Goal: Register for event/course

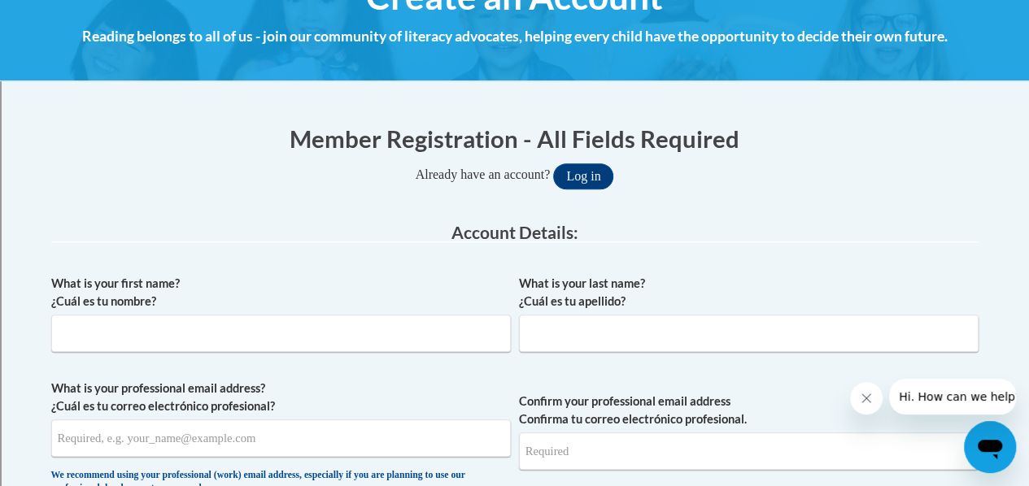
scroll to position [244, 0]
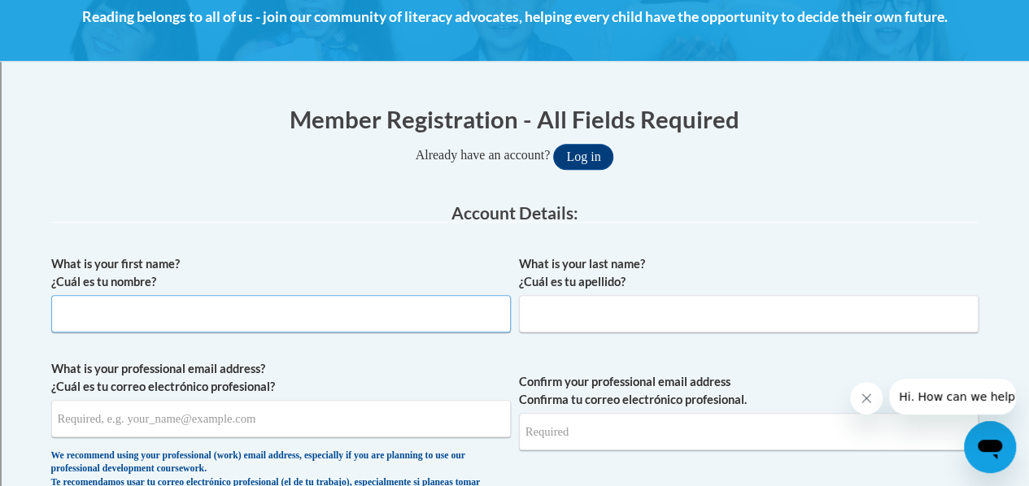
click at [149, 315] on input "What is your first name? ¿Cuál es tu nombre?" at bounding box center [281, 313] width 460 height 37
type input "Sabrina"
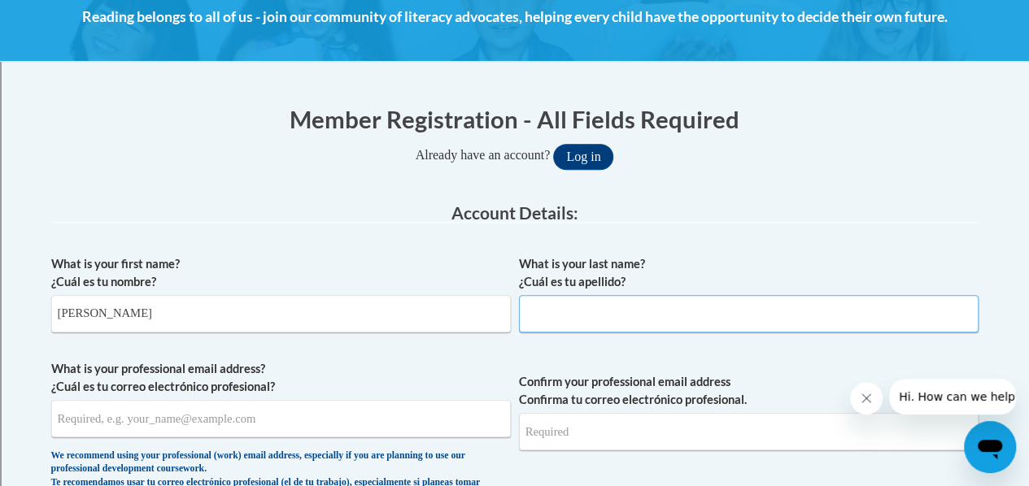
type input "P"
type input "Beinlich"
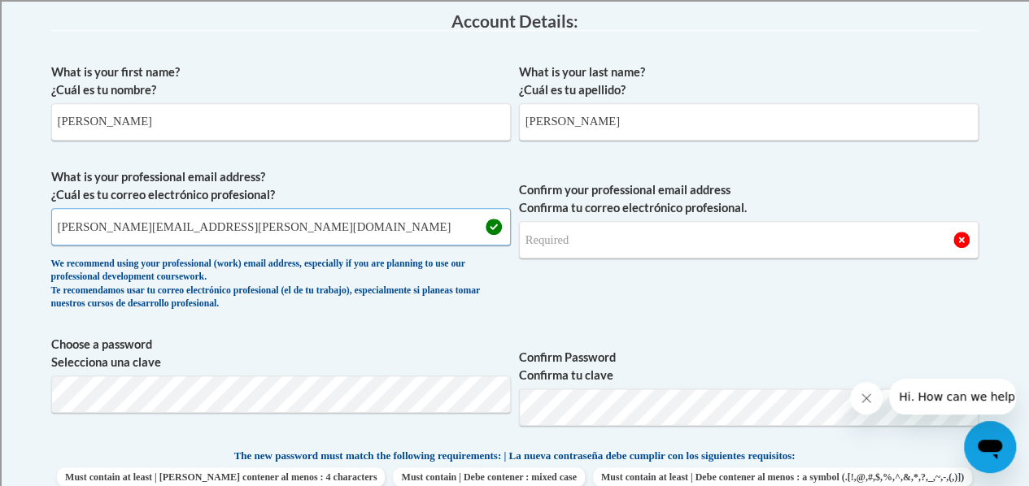
scroll to position [448, 0]
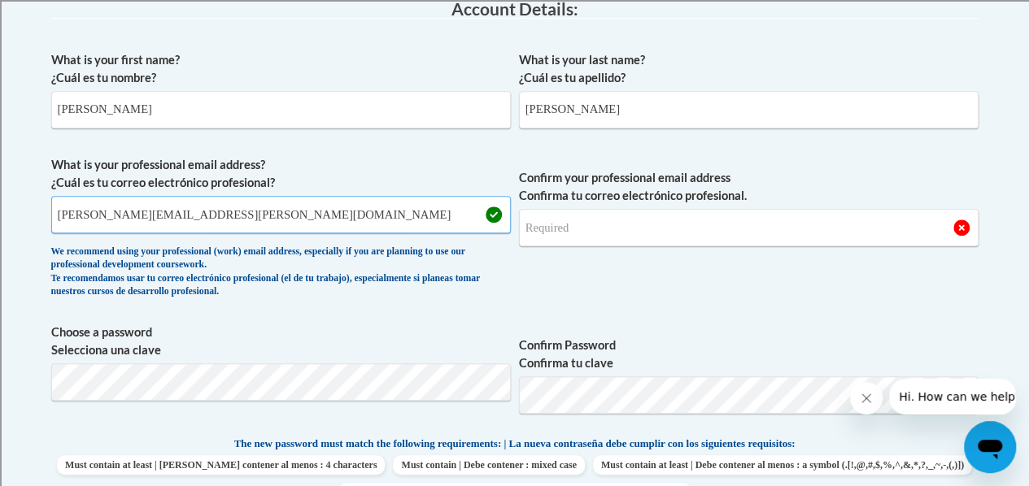
type input "sabrina.beinlich@rusd.org"
click at [654, 229] on input "Confirm your professional email address Confirma tu correo electrónico profesio…" at bounding box center [749, 227] width 460 height 37
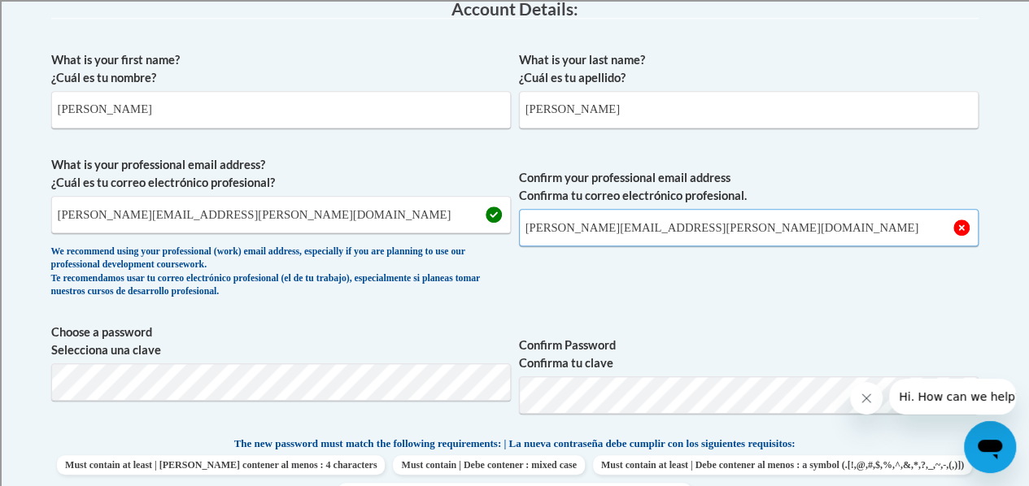
type input "sabrina.beinlich@rusd.org"
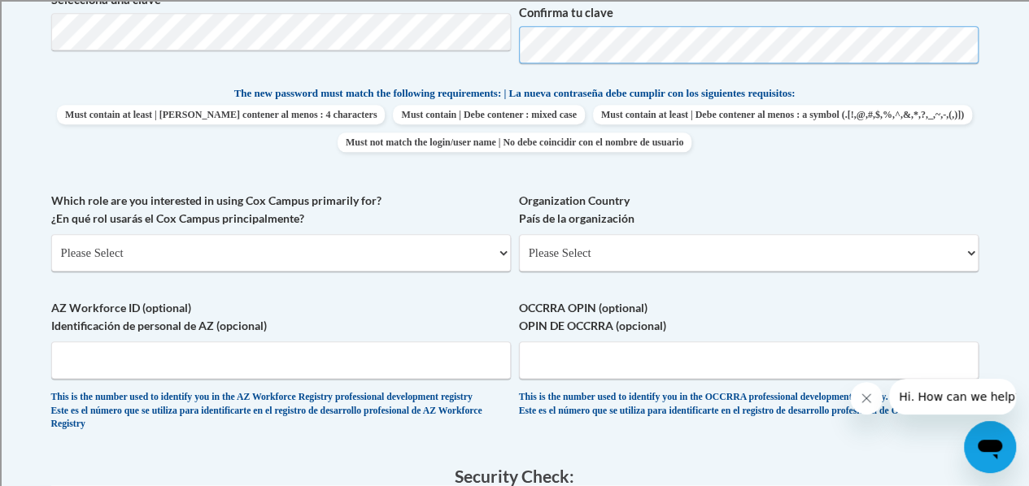
scroll to position [774, 0]
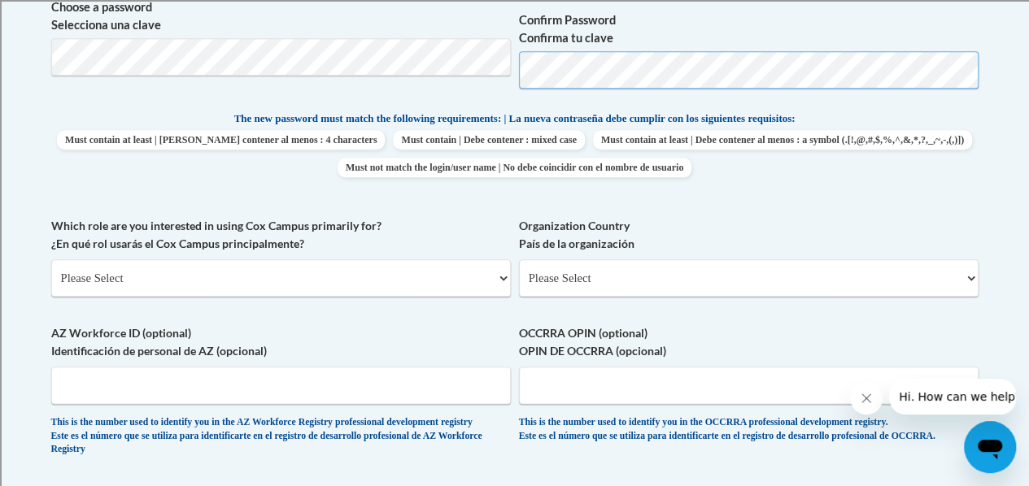
click at [401, 88] on span "Choose a password Selecciona una clave Confirm Password Confirma tu clave" at bounding box center [514, 49] width 927 height 103
click at [1005, 115] on body "This site uses cookies to help improve your learning experience. By continuing …" at bounding box center [514, 288] width 1029 height 2125
click at [236, 278] on select "Please Select College/University | Colegio/Universidad Community/Nonprofit Part…" at bounding box center [281, 277] width 460 height 37
select select "fbf2d438-af2f-41f8-98f1-81c410e29de3"
click at [51, 259] on select "Please Select College/University | Colegio/Universidad Community/Nonprofit Part…" at bounding box center [281, 277] width 460 height 37
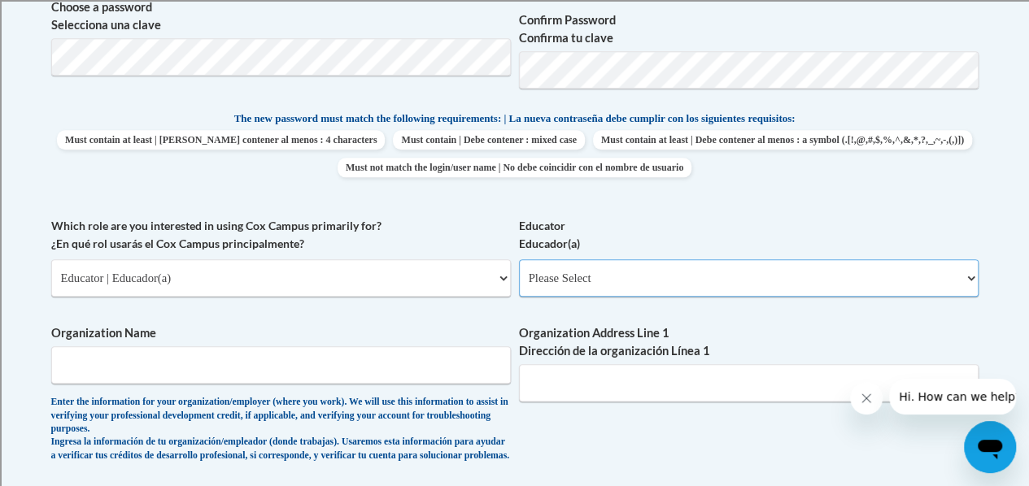
click at [716, 288] on select "Please Select Early Learning/Daycare Teacher/Family Home Care Provider | Maestr…" at bounding box center [749, 277] width 460 height 37
select select "11a86997-7122-4e2e-80c7-11975180ece4"
click at [519, 259] on select "Please Select Early Learning/Daycare Teacher/Family Home Care Provider | Maestr…" at bounding box center [749, 277] width 460 height 37
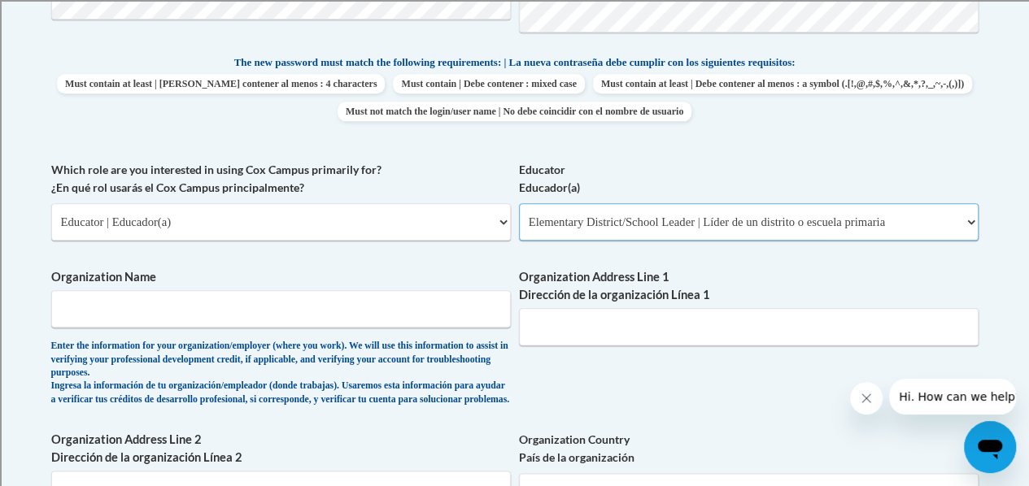
scroll to position [855, 0]
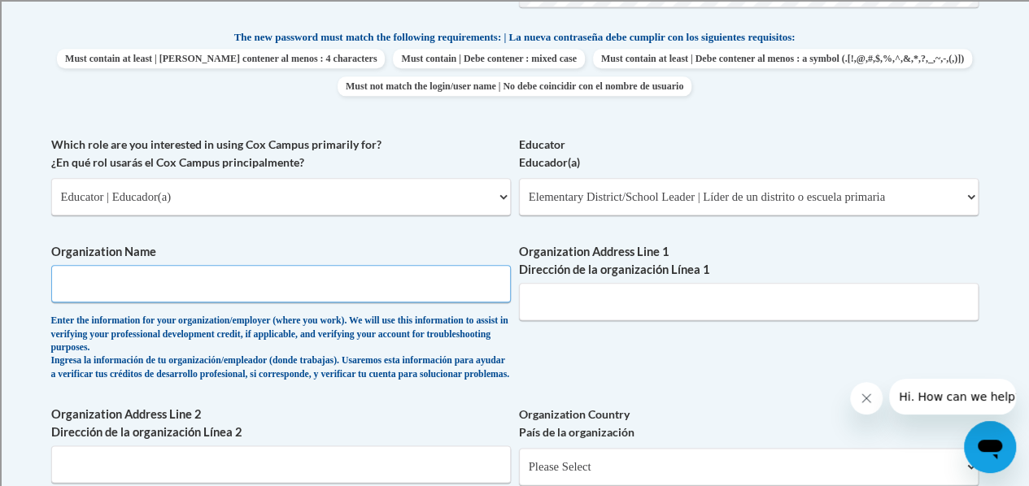
click at [124, 292] on input "Organization Name" at bounding box center [281, 283] width 460 height 37
type input "RUSD"
click at [586, 307] on input "Organization Address Line 1 Dirección de la organización Línea 1" at bounding box center [749, 301] width 460 height 37
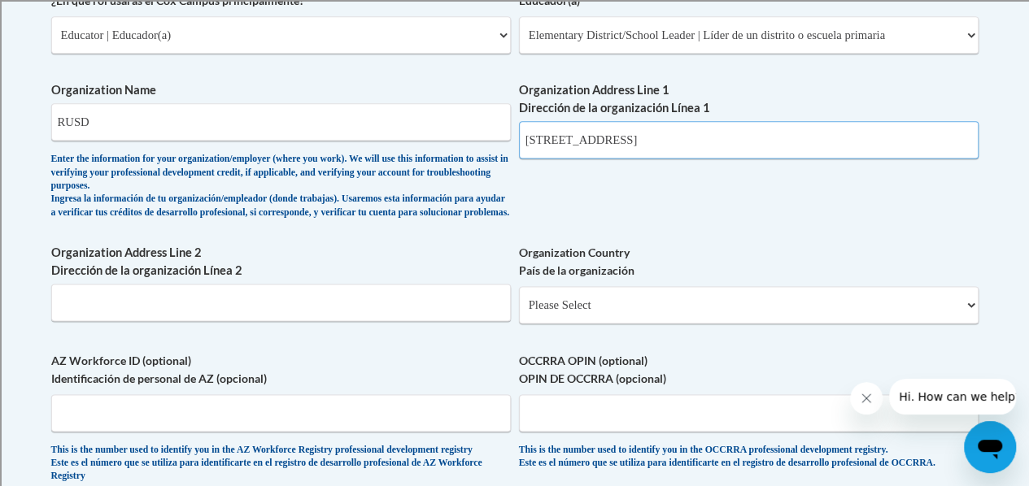
scroll to position [1018, 0]
type input "2701 17th Street"
click at [202, 320] on input "Organization Address Line 2 Dirección de la organización Línea 2" at bounding box center [281, 301] width 460 height 37
type input "Racine"
click at [630, 318] on select "Please Select United States | Estados Unidos Outside of the United States | Fue…" at bounding box center [749, 304] width 460 height 37
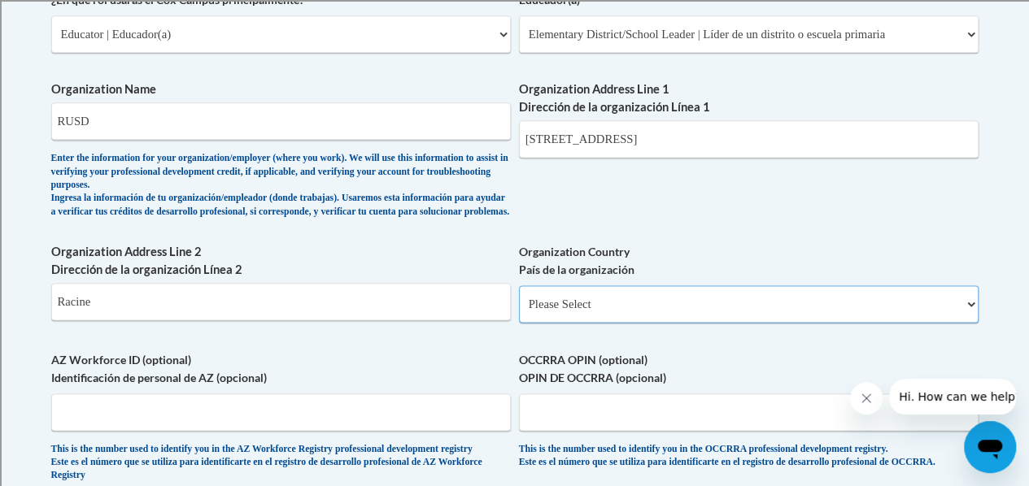
select select "ad49bcad-a171-4b2e-b99c-48b446064914"
click at [519, 298] on select "Please Select United States | Estados Unidos Outside of the United States | Fue…" at bounding box center [749, 304] width 460 height 37
select select
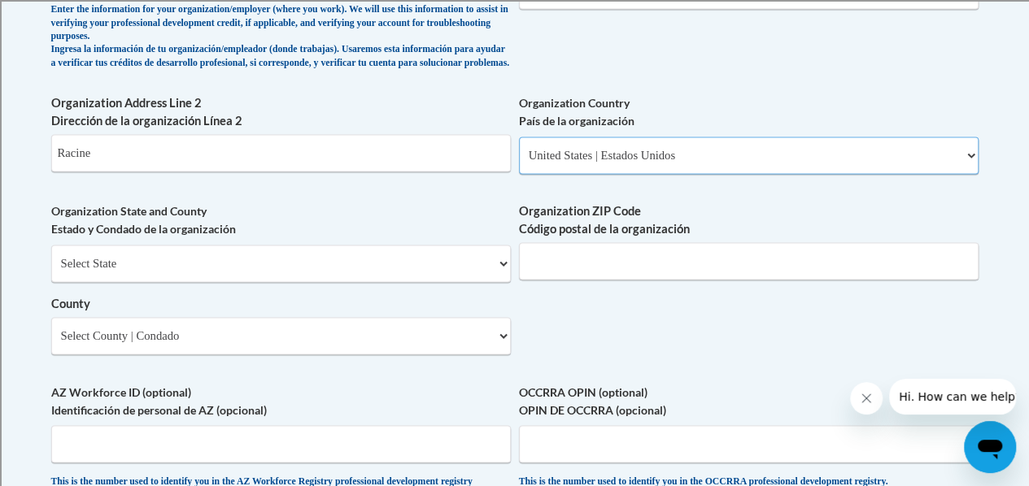
scroll to position [1180, 0]
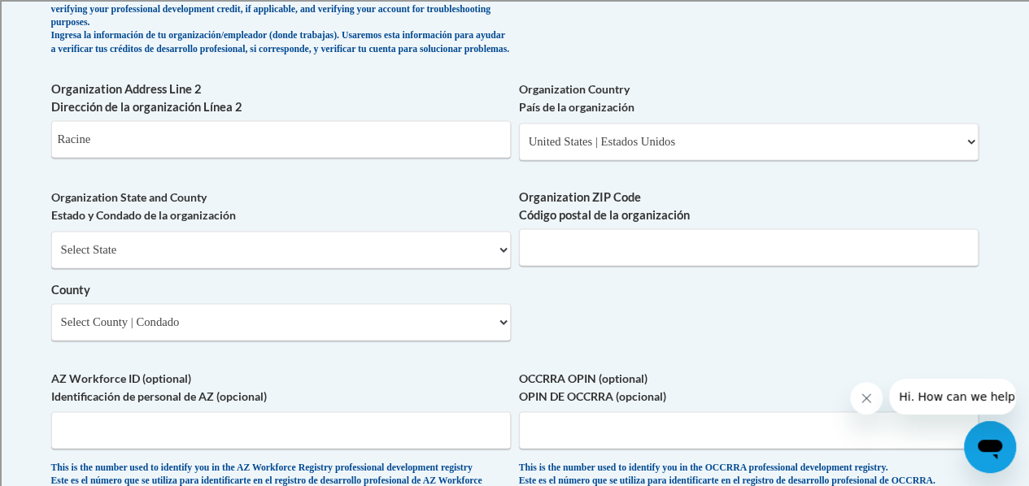
click at [268, 282] on div "Select State Alabama Alaska Arizona Arkansas California Colorado Connecticut De…" at bounding box center [281, 286] width 460 height 110
click at [272, 268] on select "Select State Alabama Alaska Arizona Arkansas California Colorado Connecticut De…" at bounding box center [281, 249] width 460 height 37
select select "Wisconsin"
click at [51, 243] on select "Select State Alabama Alaska Arizona Arkansas California Colorado Connecticut De…" at bounding box center [281, 249] width 460 height 37
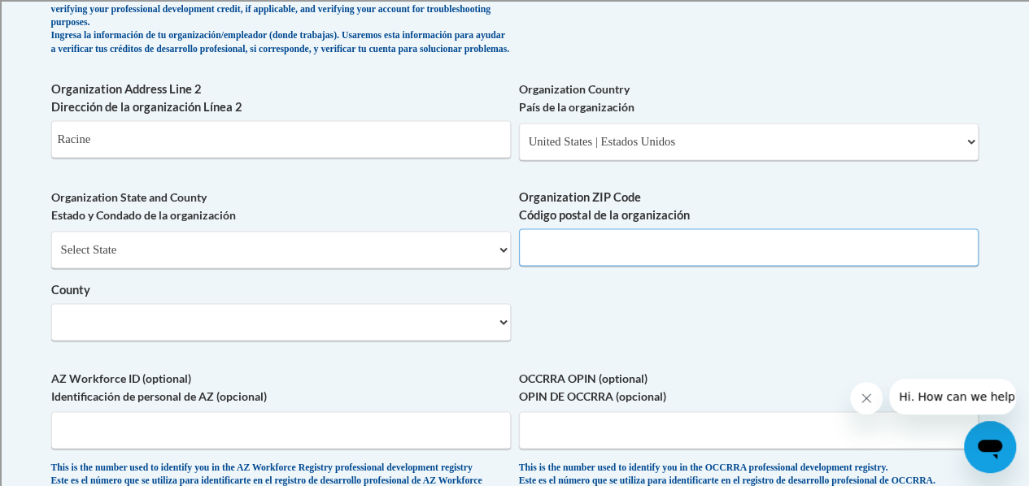
click at [630, 261] on input "Organization ZIP Code Código postal de la organización" at bounding box center [749, 247] width 460 height 37
type input "6"
type input "53405"
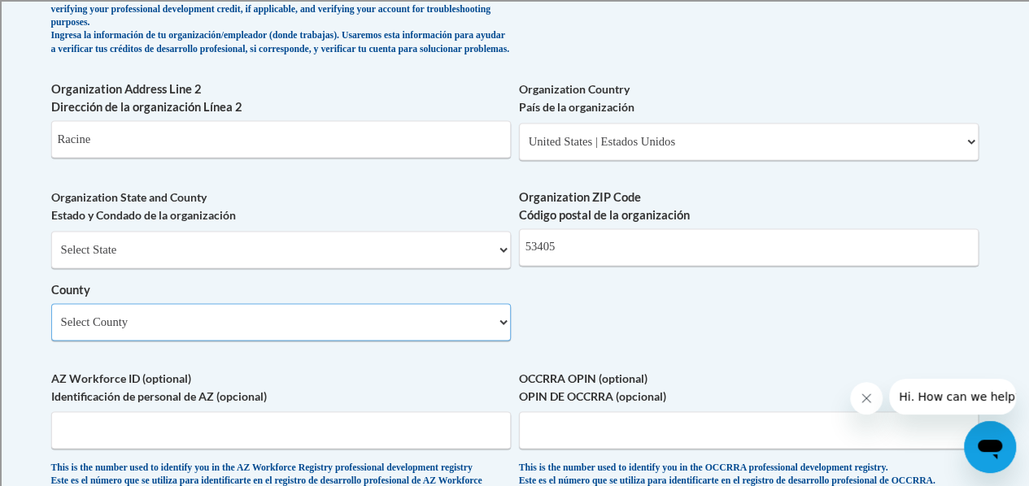
click at [247, 332] on select "Select County Adams Ashland Barron Bayfield Brown Buffalo Burnett Calumet Chipp…" at bounding box center [281, 321] width 460 height 37
select select "Racine"
click at [51, 316] on select "Select County Adams Ashland Barron Bayfield Brown Buffalo Burnett Calumet Chipp…" at bounding box center [281, 321] width 460 height 37
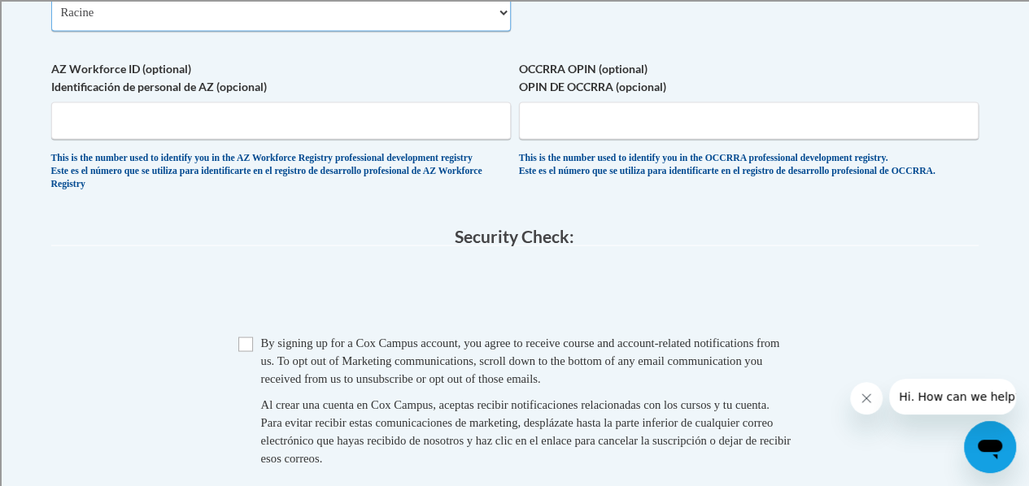
scroll to position [1506, 0]
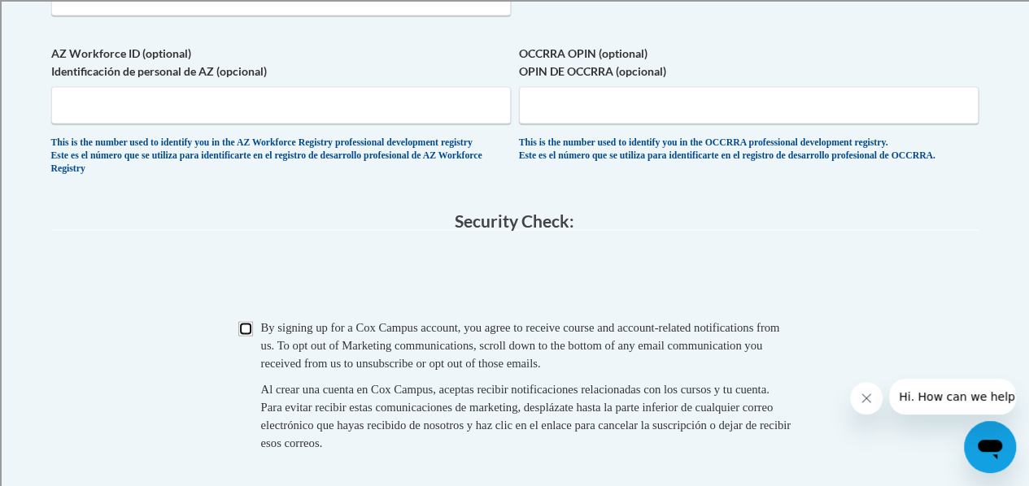
click at [246, 336] on input "Checkbox" at bounding box center [245, 328] width 15 height 15
checkbox input "true"
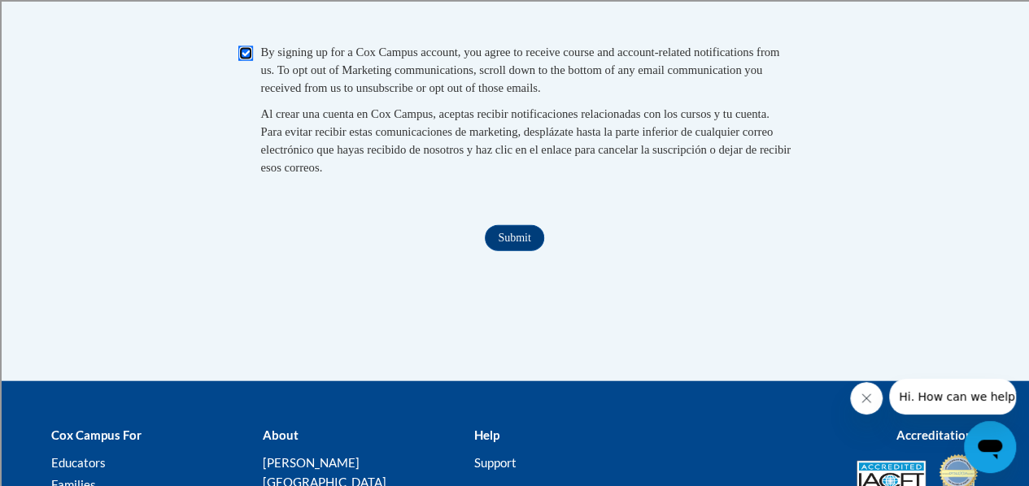
scroll to position [1831, 0]
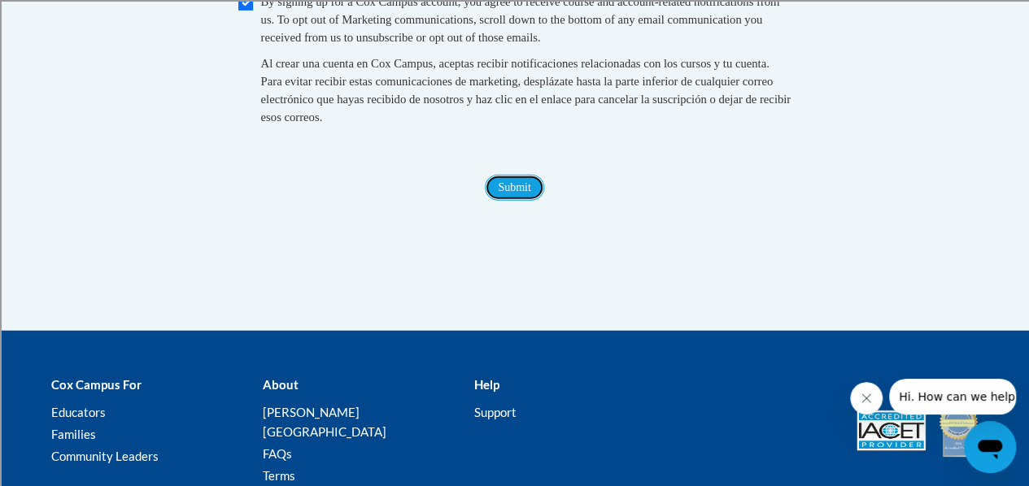
click at [522, 201] on input "Submit" at bounding box center [514, 188] width 59 height 26
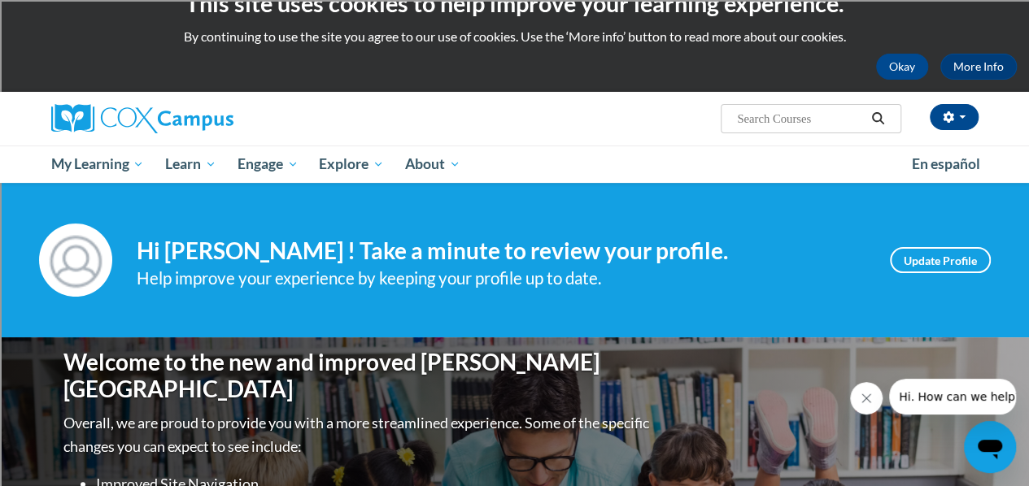
scroll to position [28, 0]
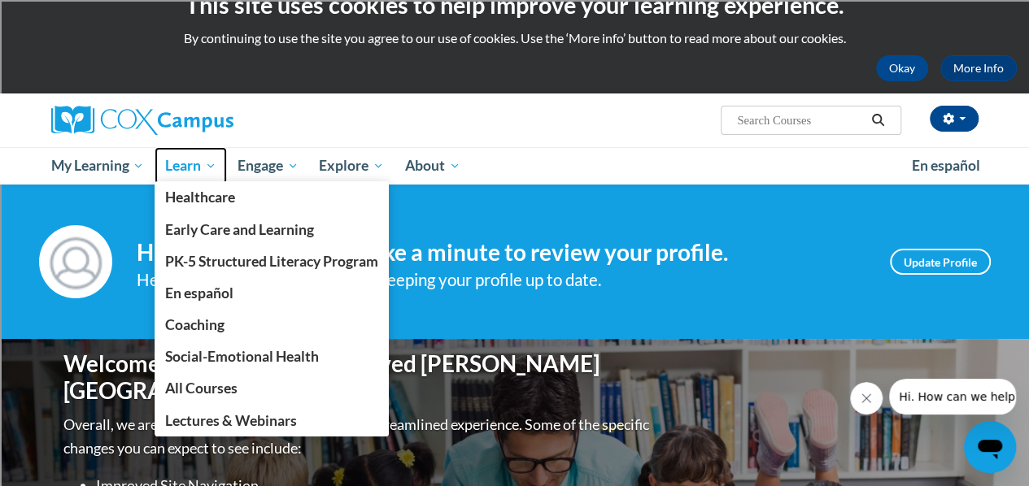
click at [194, 170] on span "Learn" at bounding box center [190, 166] width 51 height 20
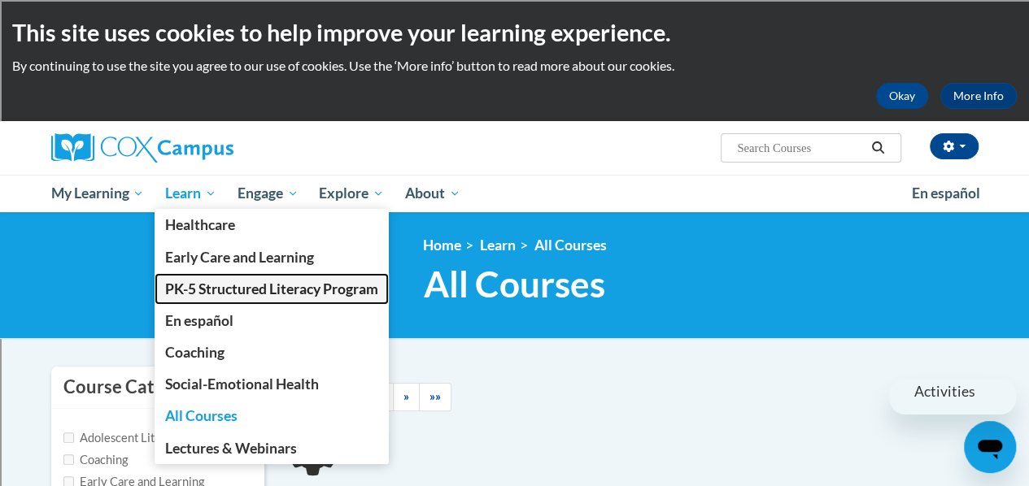
click at [229, 294] on span "PK-5 Structured Literacy Program" at bounding box center [271, 289] width 213 height 17
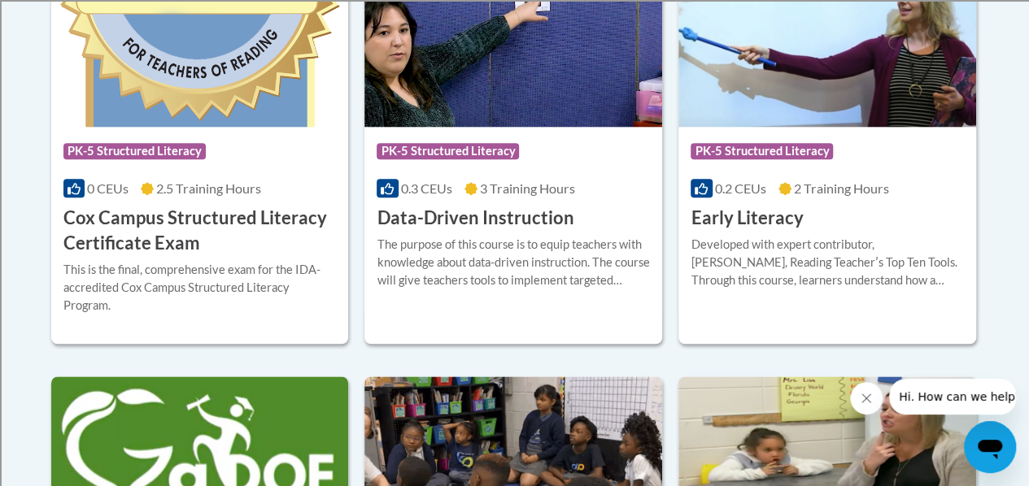
scroll to position [813, 0]
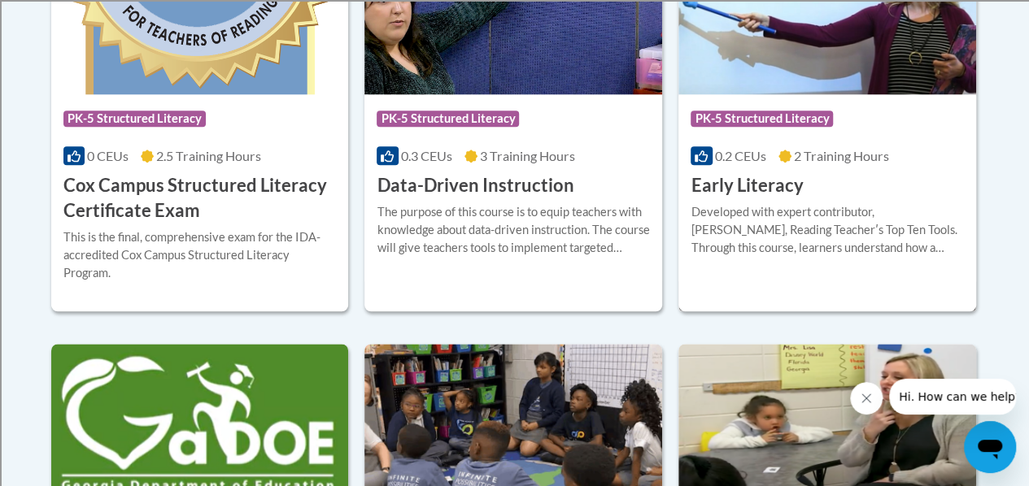
click at [745, 189] on h3 "Early Literacy" at bounding box center [747, 185] width 112 height 25
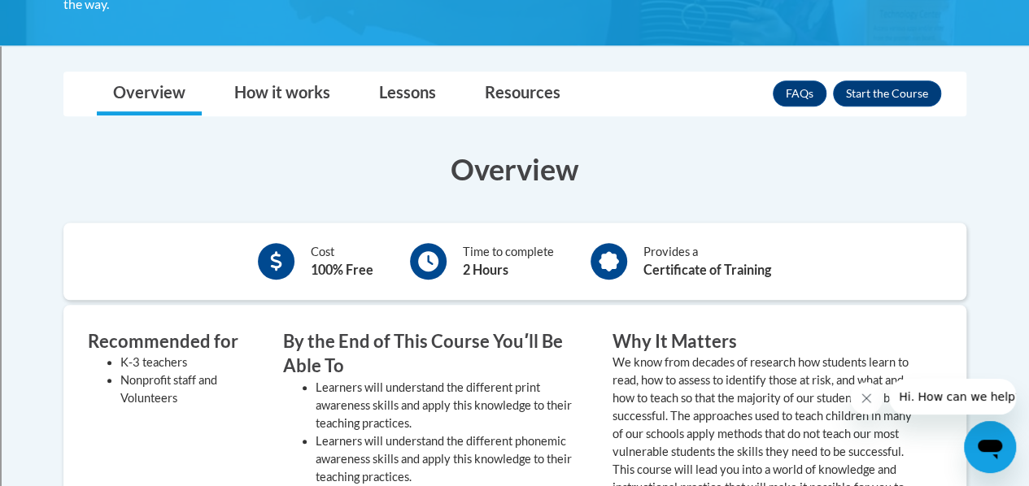
scroll to position [407, 0]
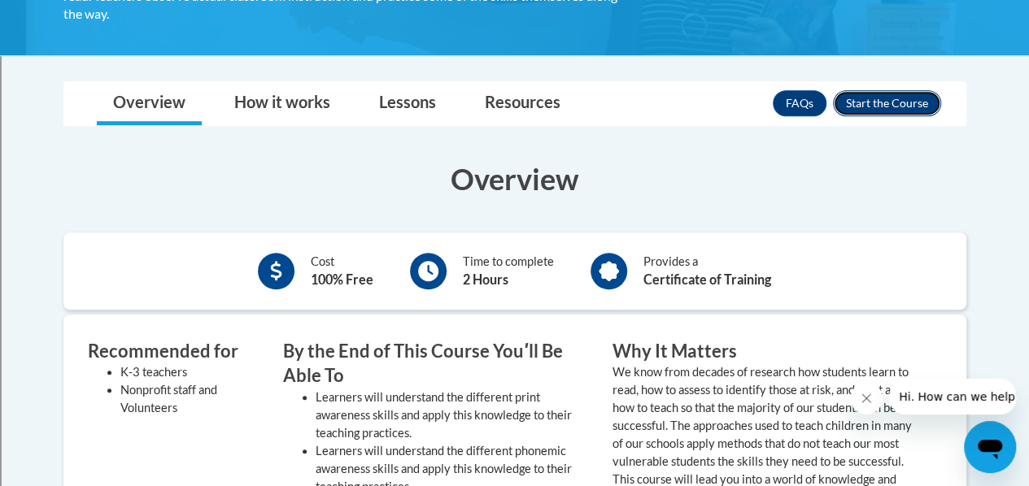
click at [887, 98] on button "Enroll" at bounding box center [887, 103] width 108 height 26
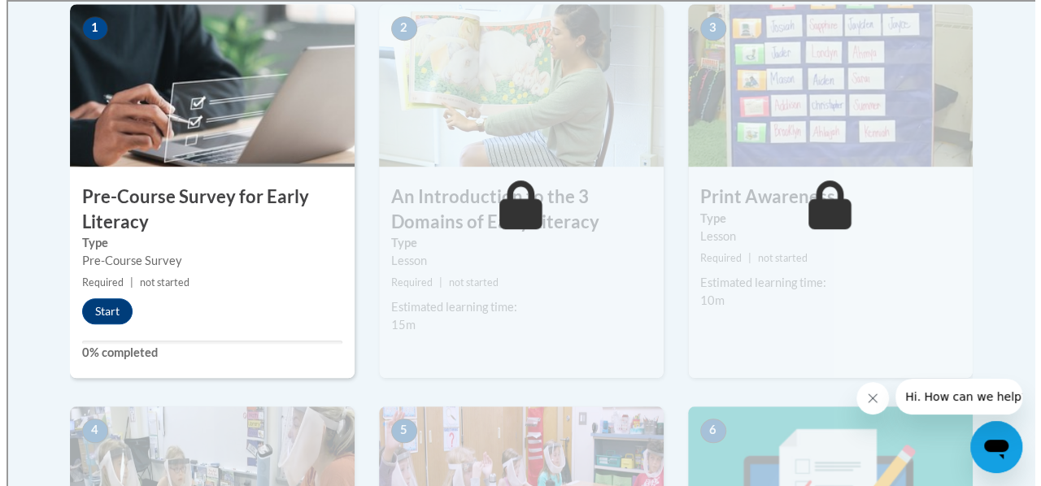
scroll to position [569, 0]
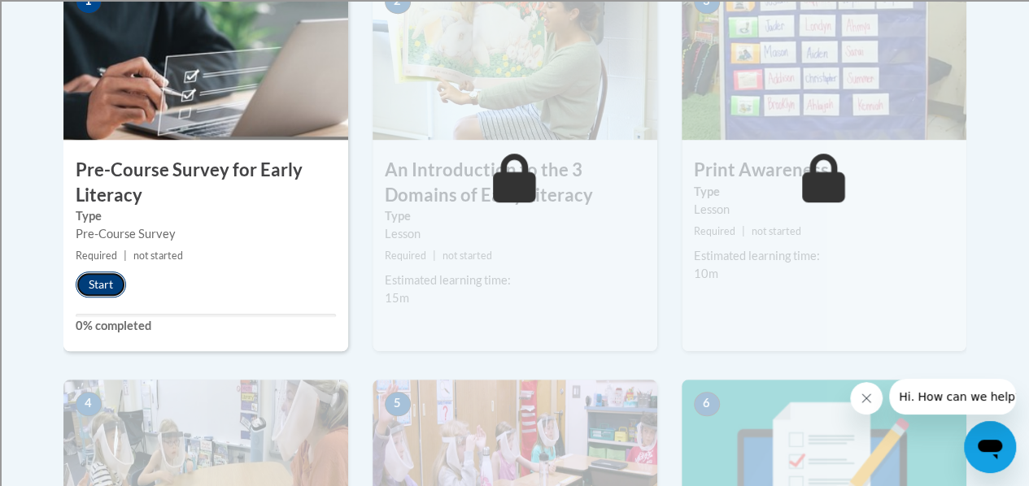
click at [107, 288] on button "Start" at bounding box center [101, 285] width 50 height 26
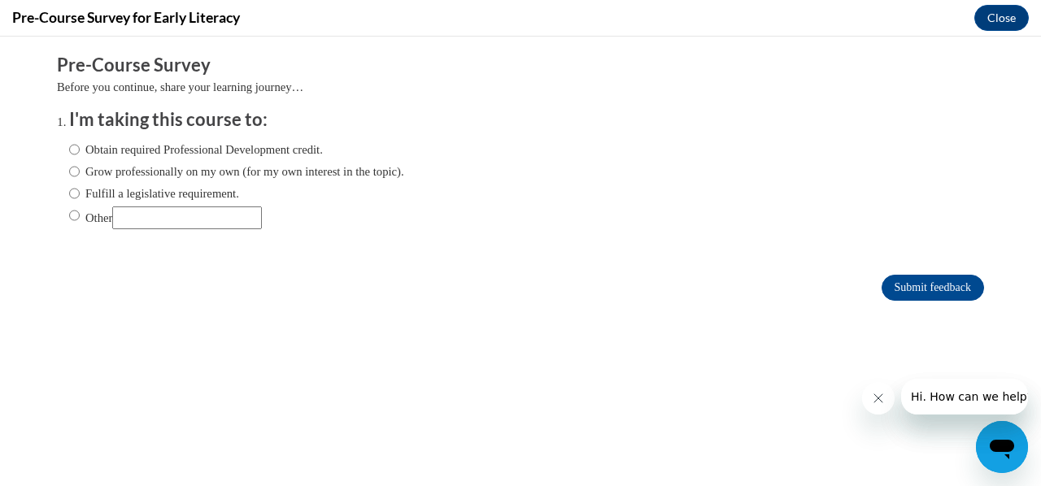
scroll to position [0, 0]
click at [69, 217] on input "Other" at bounding box center [74, 216] width 11 height 18
radio input "true"
click at [69, 143] on input "Obtain required Professional Development credit." at bounding box center [74, 150] width 11 height 18
radio input "true"
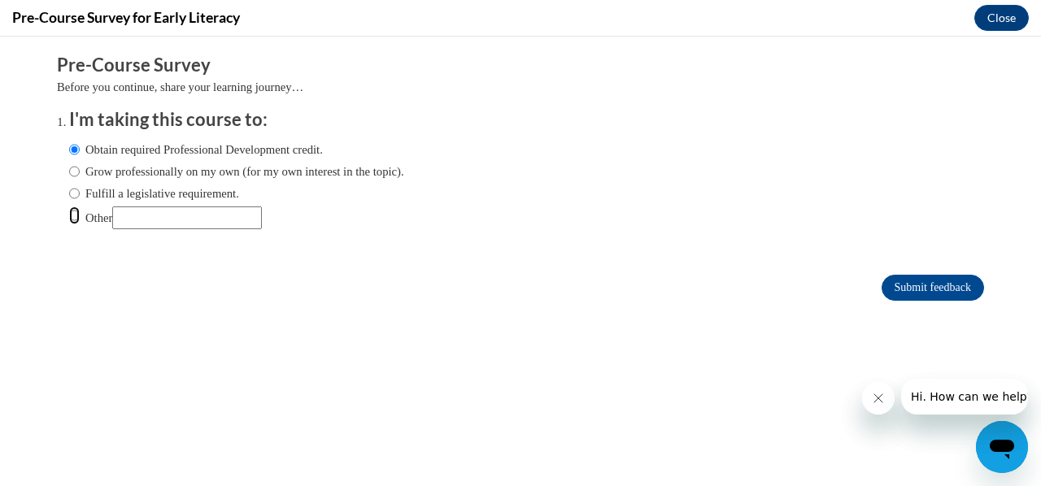
click at [69, 216] on input "Other" at bounding box center [74, 216] width 11 height 18
radio input "true"
click at [129, 219] on input "Other" at bounding box center [187, 218] width 150 height 23
type input "District mandated training"
click at [931, 290] on input "Submit feedback" at bounding box center [933, 288] width 102 height 26
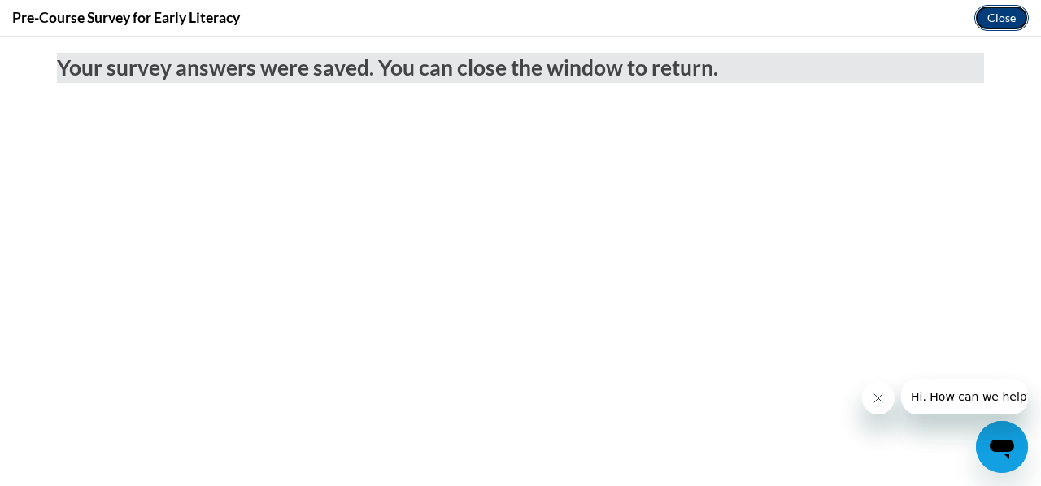
click at [989, 24] on button "Close" at bounding box center [1001, 18] width 54 height 26
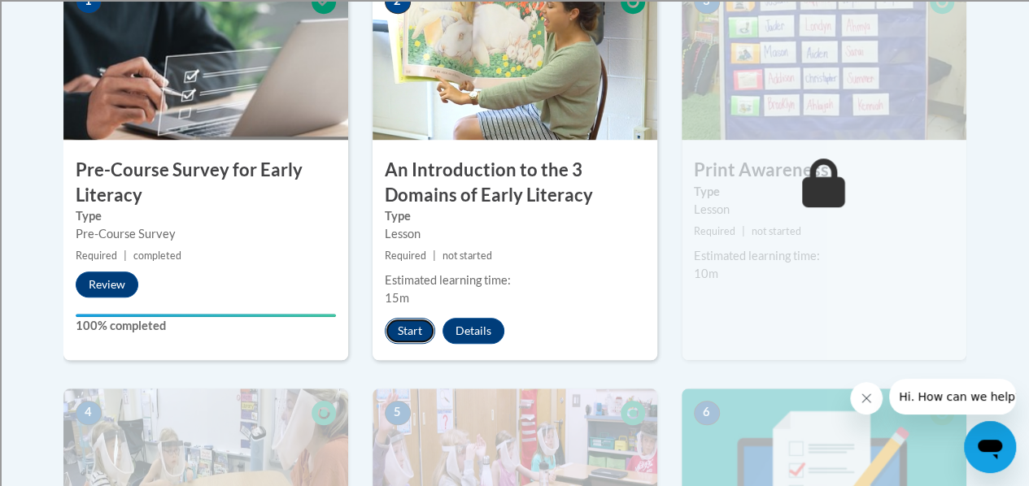
click at [415, 339] on button "Start" at bounding box center [410, 331] width 50 height 26
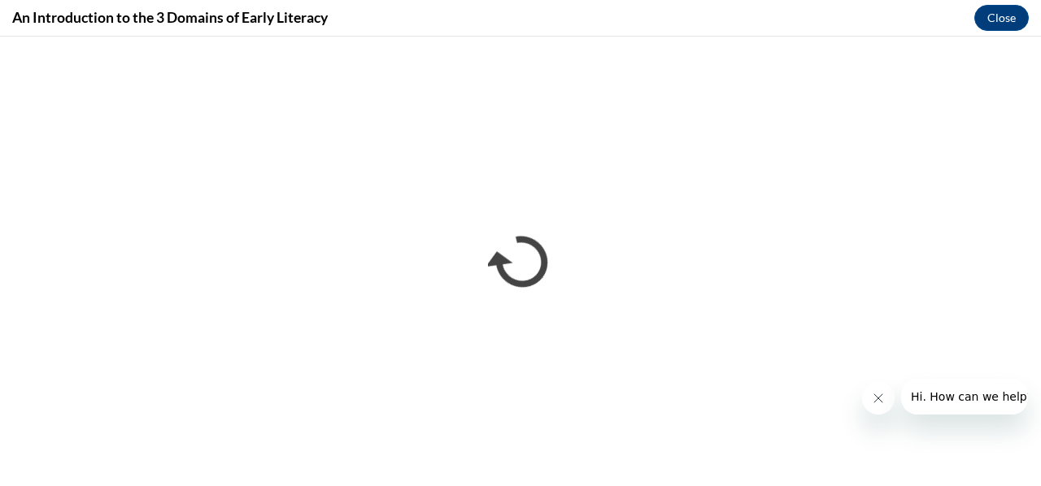
click at [874, 401] on icon "Close message from company" at bounding box center [877, 398] width 13 height 13
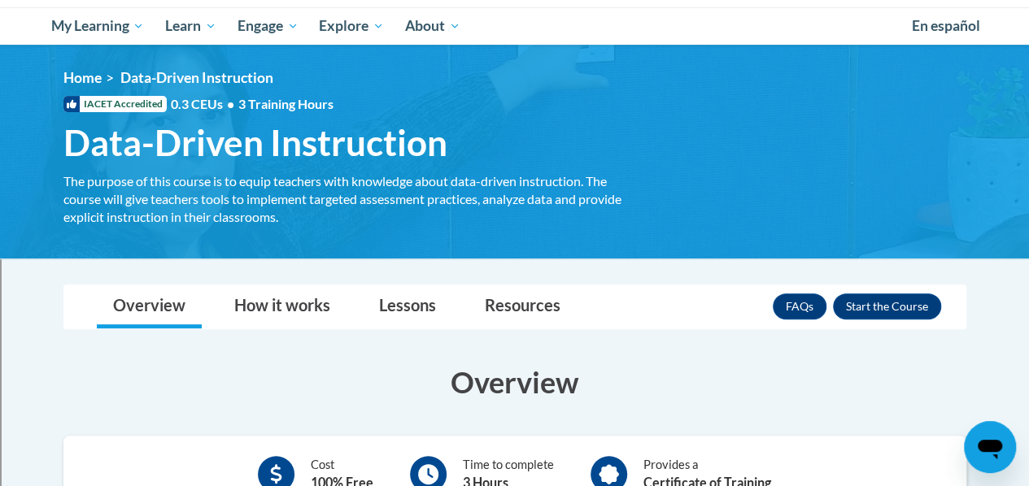
scroll to position [161, 0]
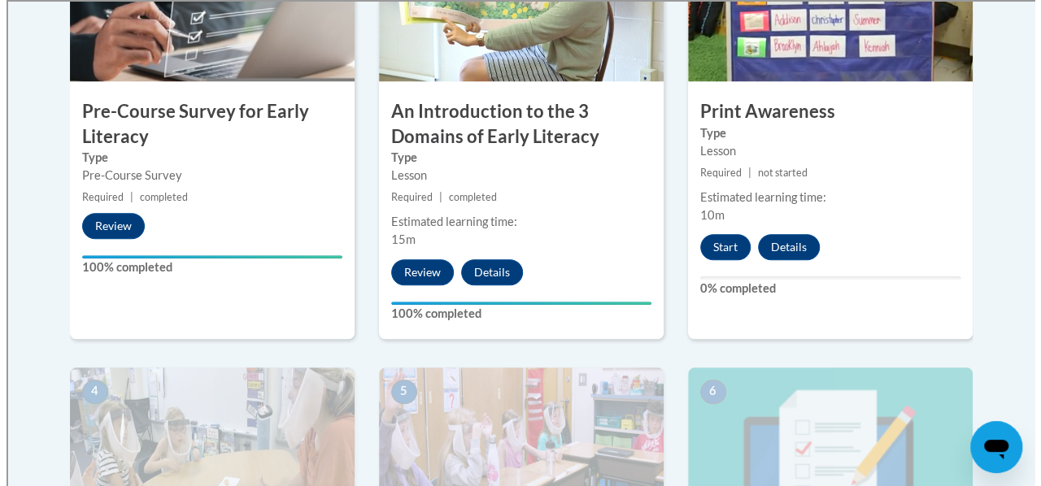
scroll to position [651, 0]
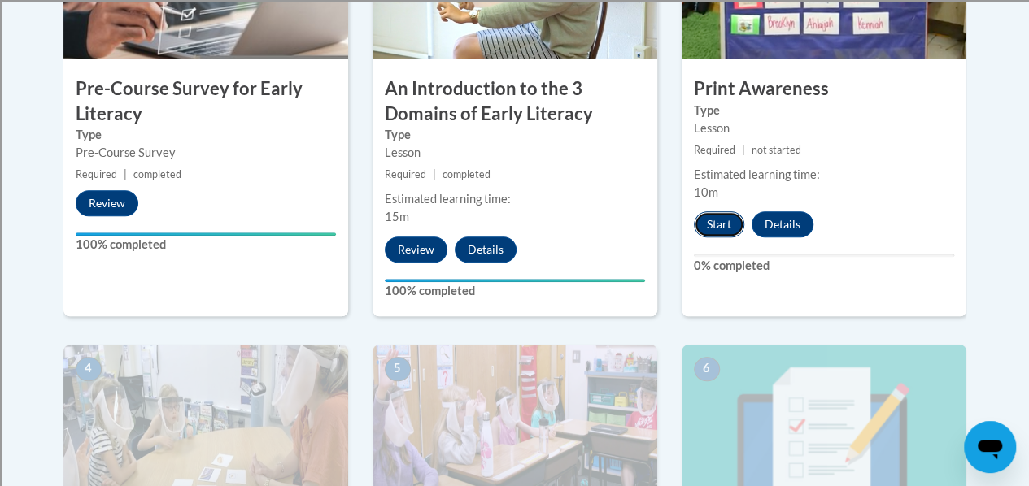
click at [716, 229] on button "Start" at bounding box center [719, 224] width 50 height 26
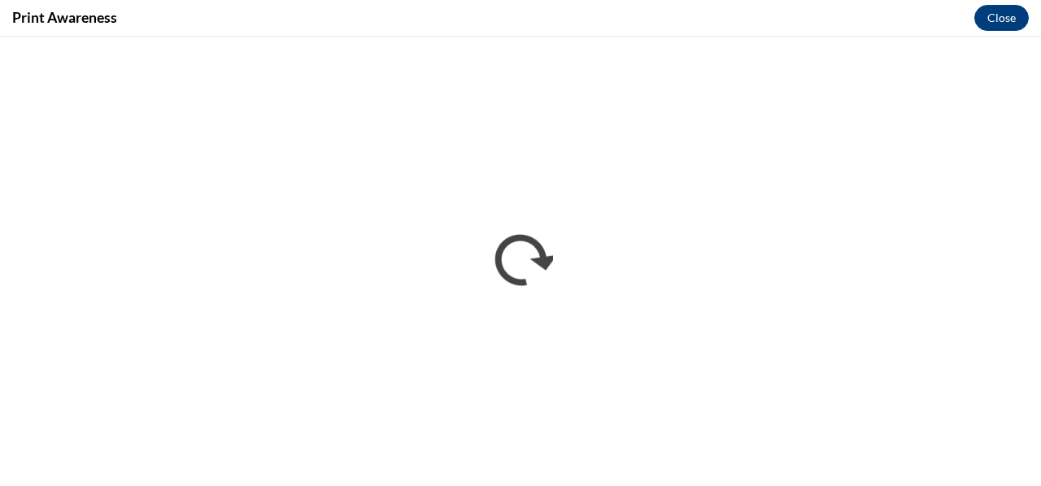
scroll to position [0, 0]
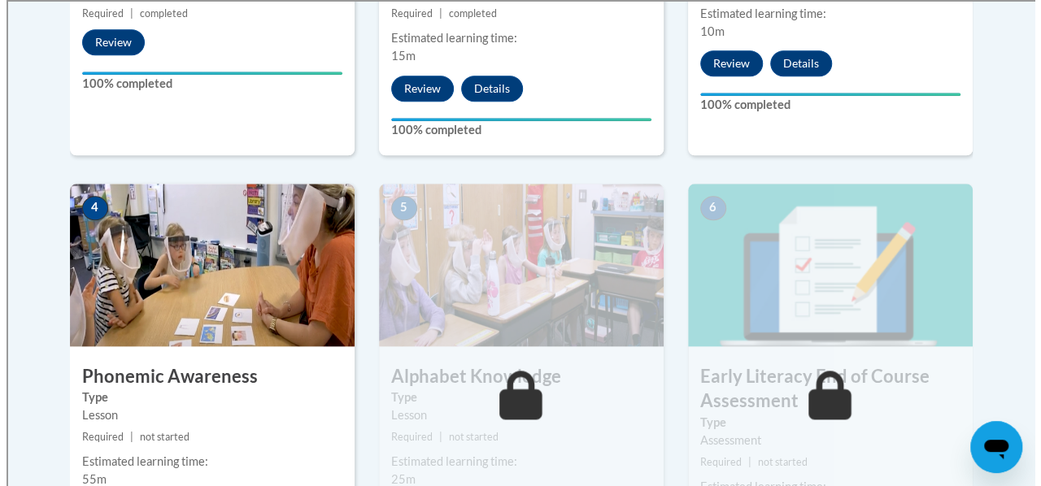
scroll to position [895, 0]
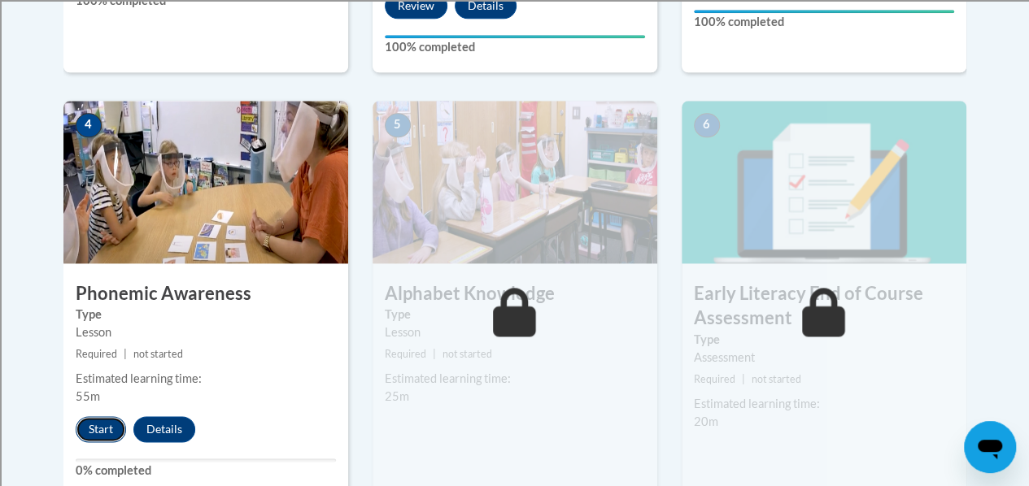
click at [107, 430] on button "Start" at bounding box center [101, 429] width 50 height 26
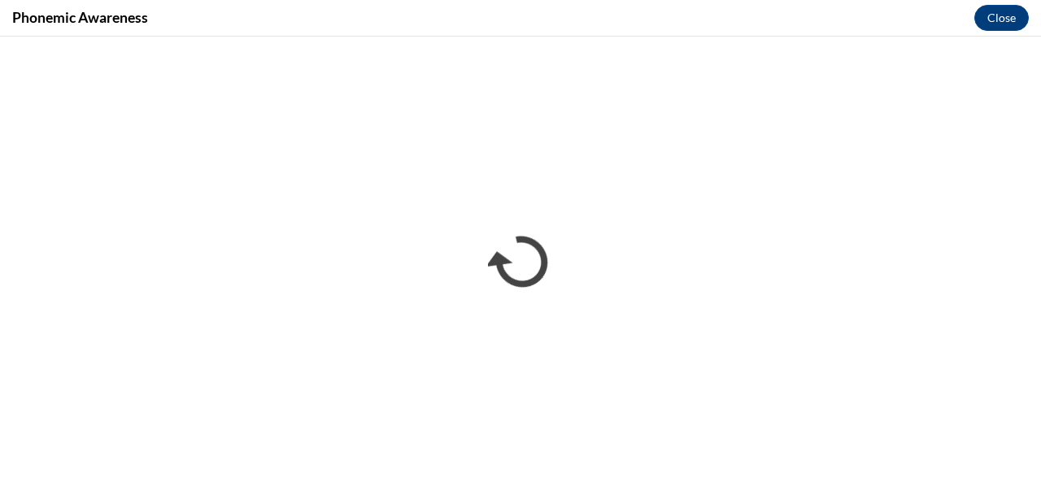
scroll to position [0, 0]
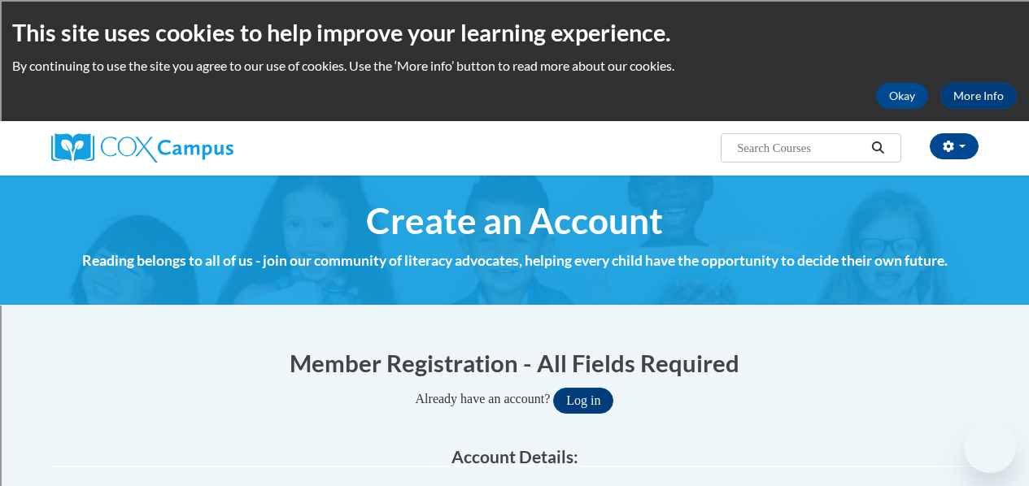
type input "[PERSON_NAME][EMAIL_ADDRESS][PERSON_NAME][DOMAIN_NAME]"
click at [586, 399] on button "Log in" at bounding box center [583, 401] width 60 height 26
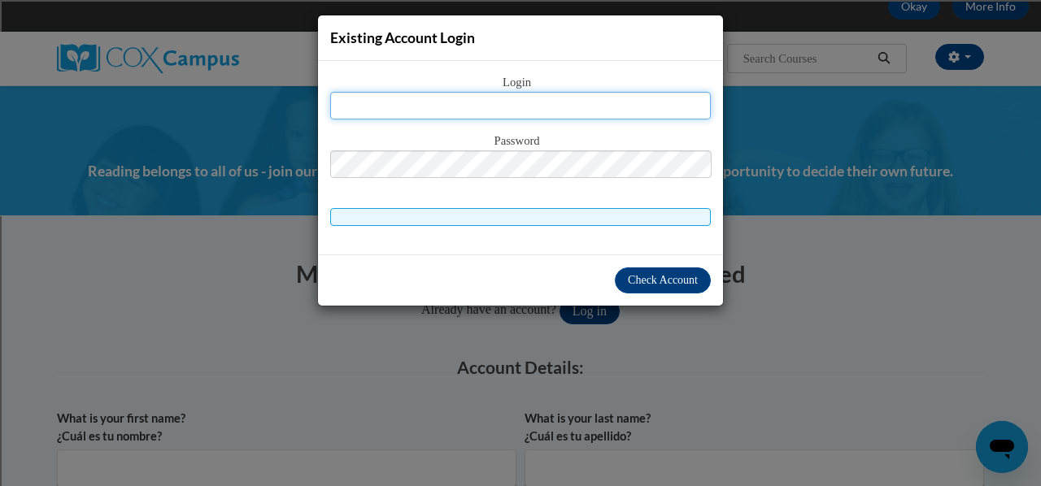
click at [481, 105] on input "text" at bounding box center [520, 106] width 381 height 28
type input "[PERSON_NAME][EMAIL_ADDRESS][PERSON_NAME][DOMAIN_NAME]"
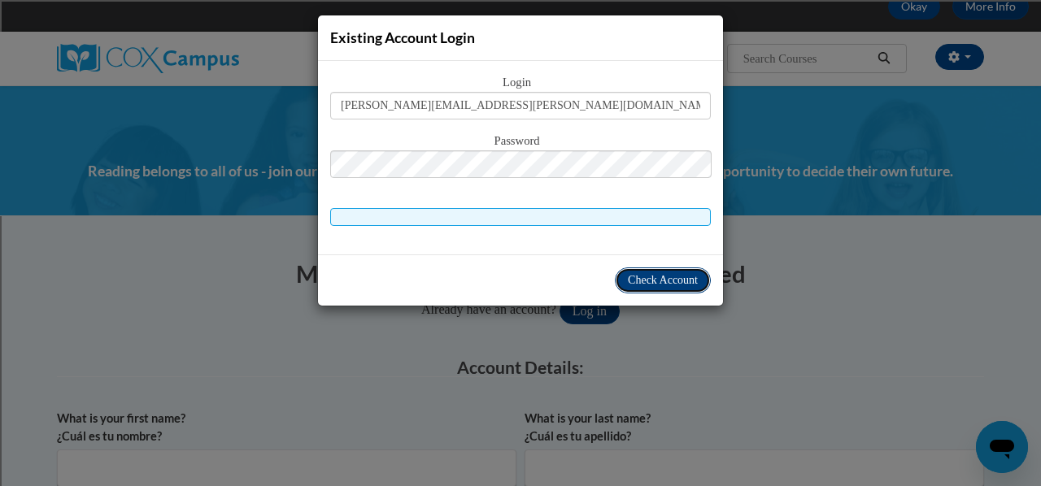
click at [667, 279] on span "Check Account" at bounding box center [663, 280] width 70 height 12
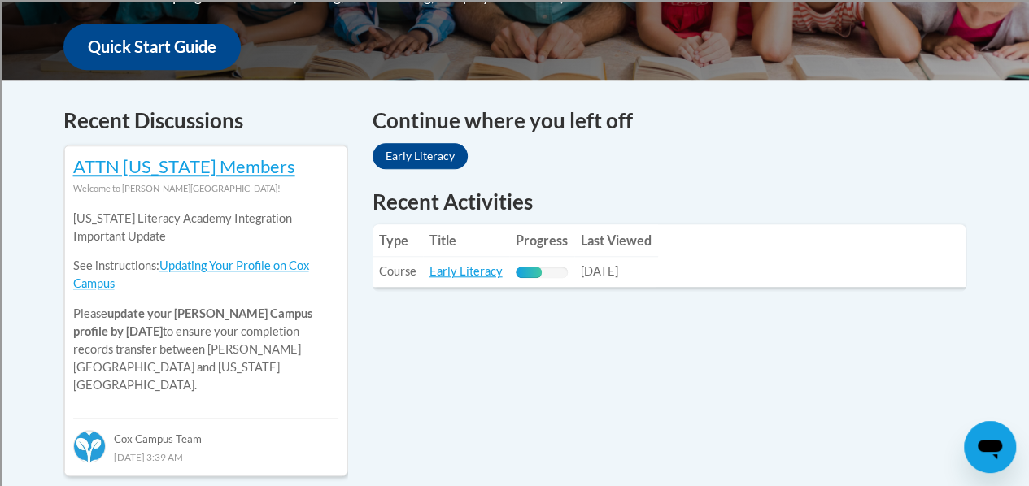
scroll to position [651, 0]
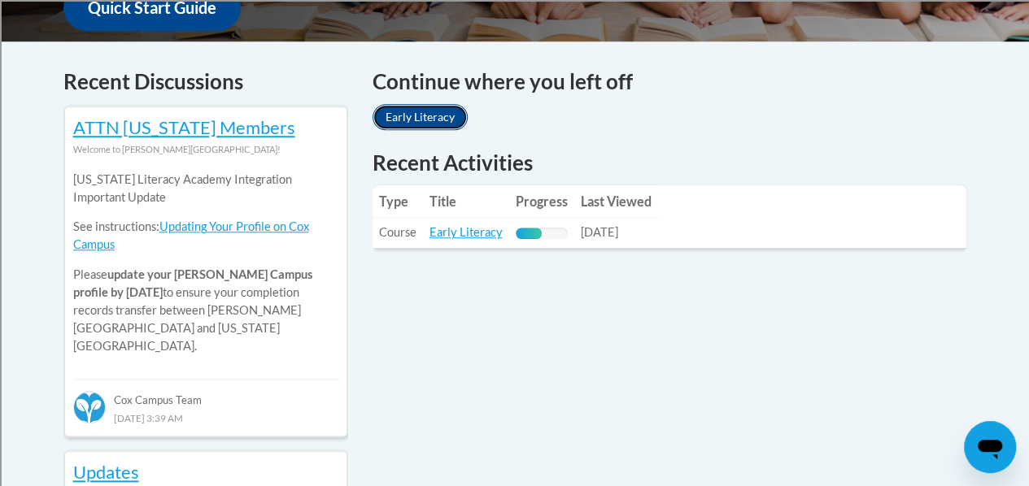
click at [448, 121] on link "Early Literacy" at bounding box center [420, 117] width 95 height 26
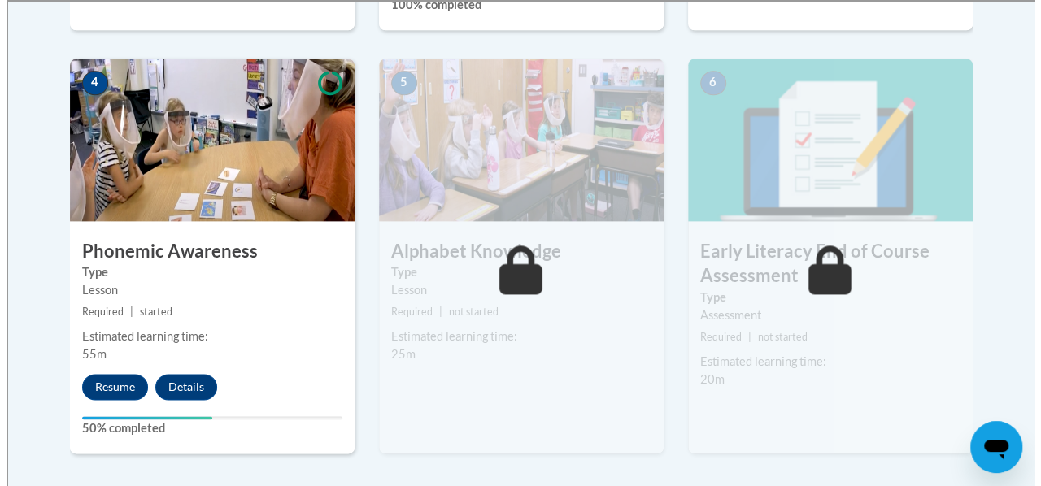
scroll to position [976, 0]
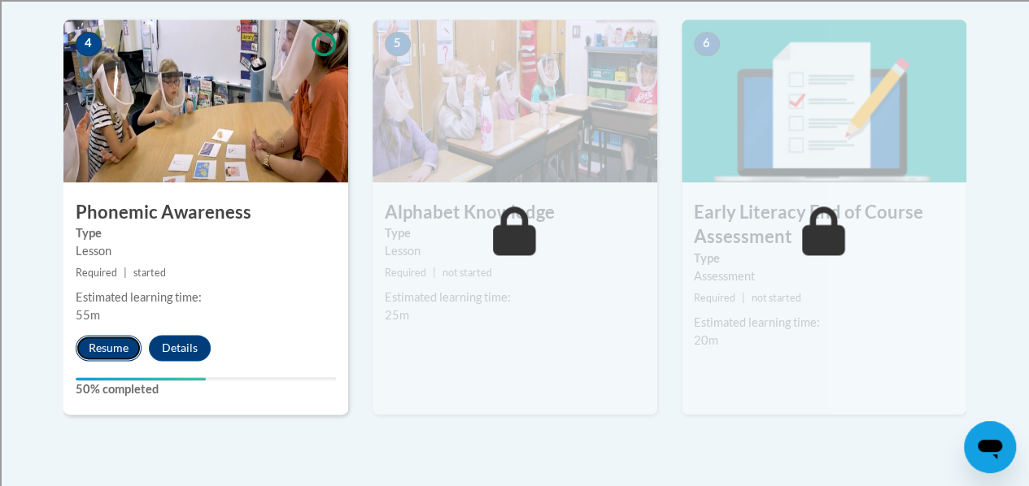
click at [102, 350] on button "Resume" at bounding box center [109, 348] width 66 height 26
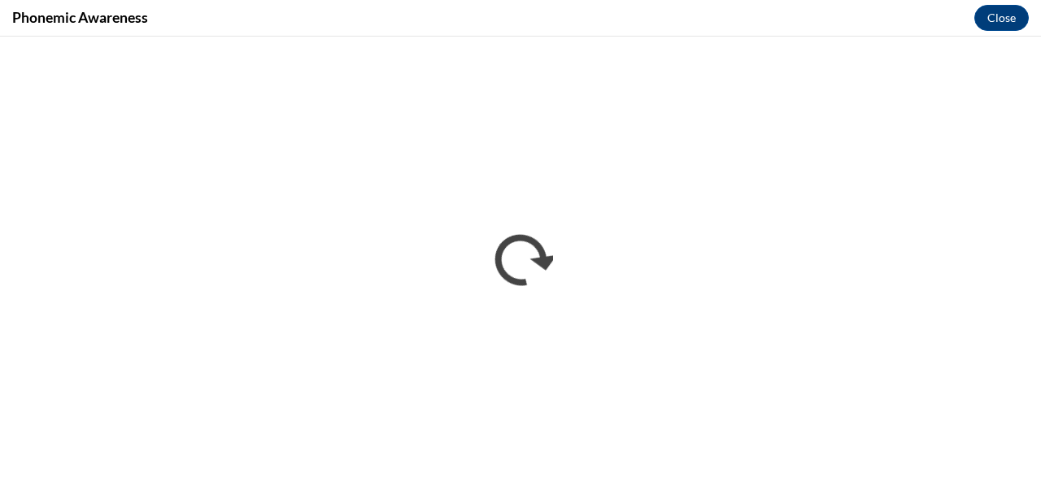
scroll to position [0, 0]
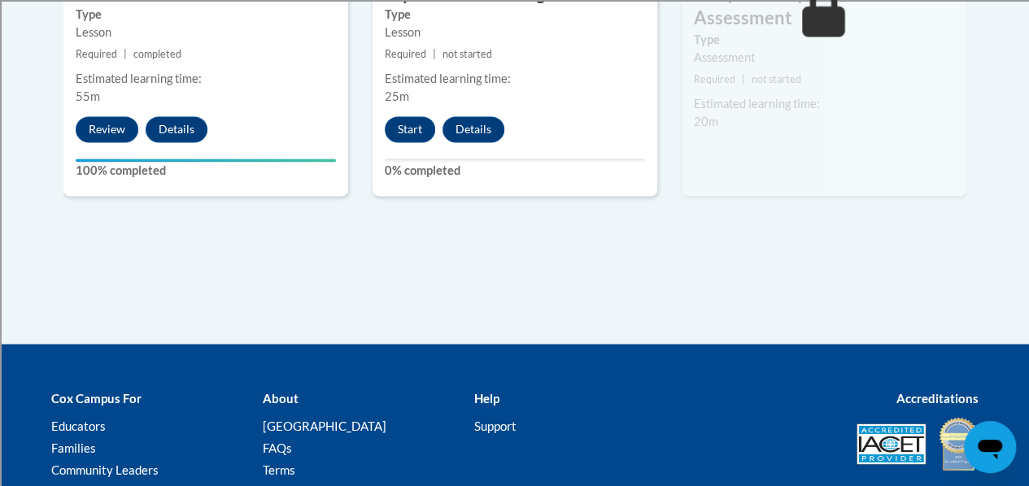
scroll to position [1114, 0]
